Goal: Answer question/provide support: Share knowledge or assist other users

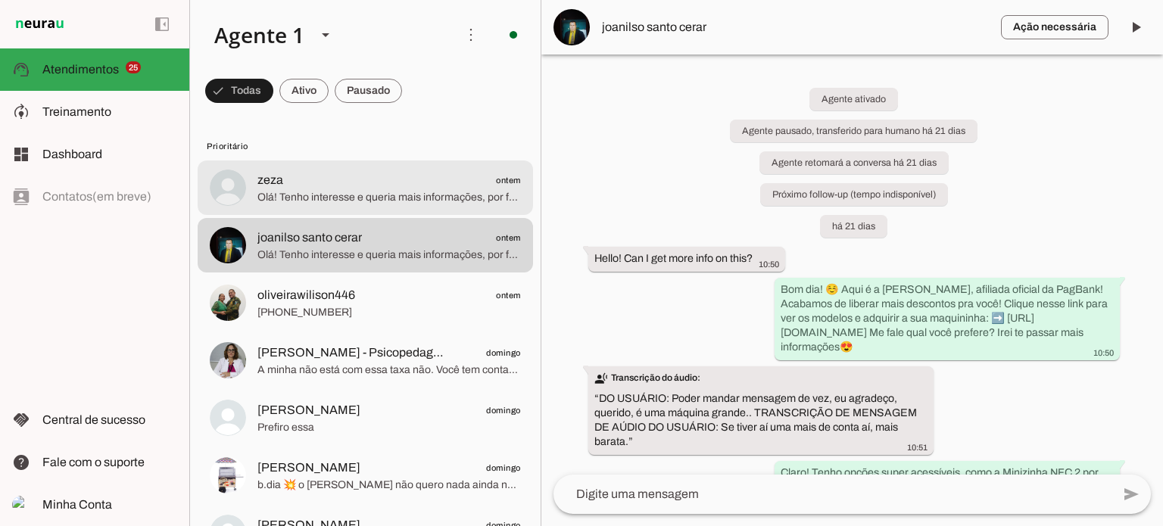
click at [474, 183] on span "zeza ontem" at bounding box center [388, 180] width 263 height 19
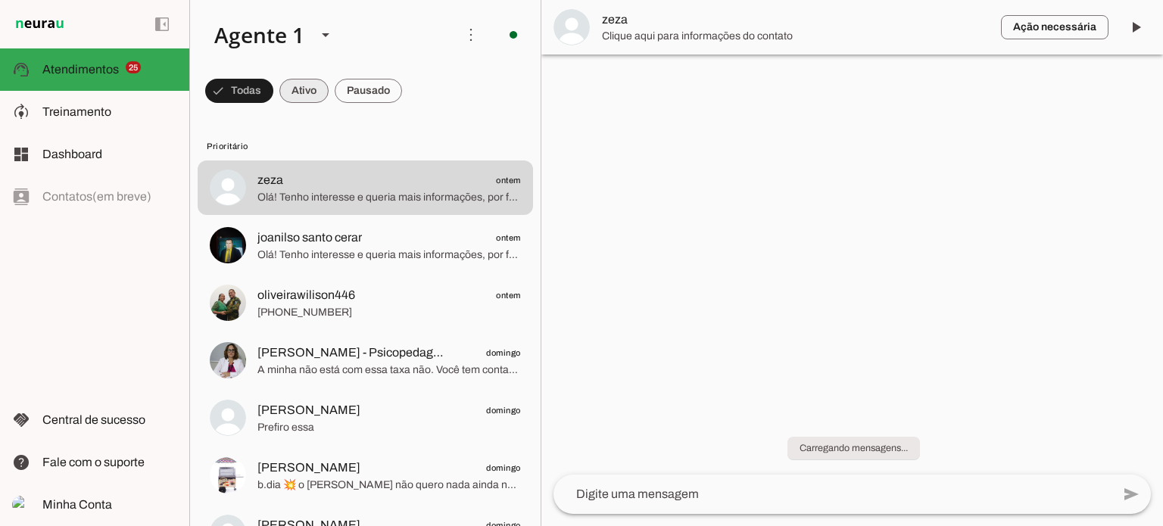
click at [313, 95] on span at bounding box center [303, 91] width 49 height 36
